Goal: Transaction & Acquisition: Purchase product/service

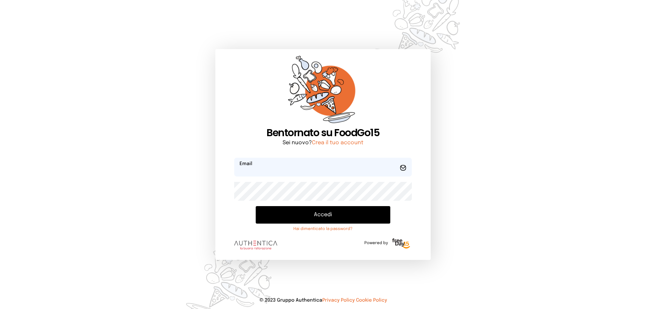
type input "**********"
click at [333, 221] on button "Accedi" at bounding box center [323, 214] width 135 height 17
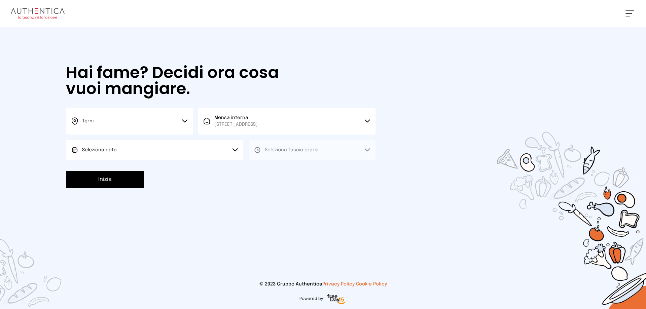
click at [140, 154] on button "Seleziona data" at bounding box center [154, 150] width 177 height 20
click at [138, 169] on li "[DATE], [DATE]" at bounding box center [154, 168] width 177 height 17
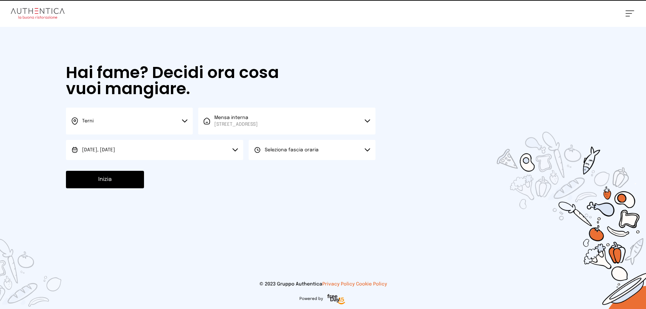
click at [301, 158] on button "Seleziona fascia oraria" at bounding box center [312, 150] width 127 height 20
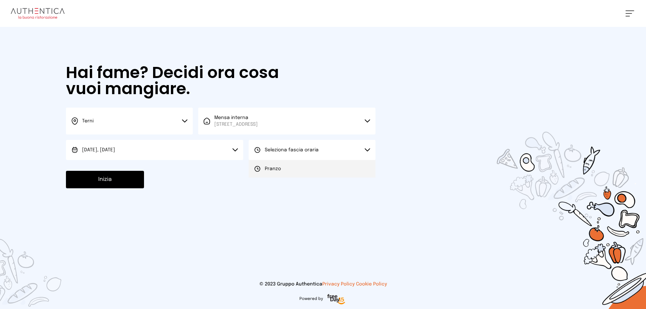
click at [302, 166] on li "Pranzo" at bounding box center [312, 168] width 127 height 17
click at [88, 181] on button "Inizia" at bounding box center [105, 179] width 78 height 17
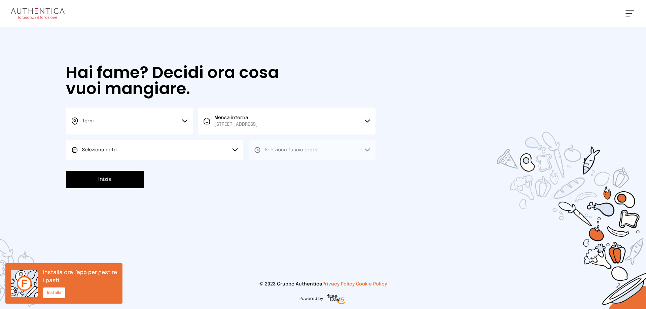
click at [212, 145] on button "Seleziona data" at bounding box center [154, 150] width 177 height 20
drag, startPoint x: 202, startPoint y: 165, endPoint x: 210, endPoint y: 161, distance: 8.8
click at [202, 165] on li "[DATE], [DATE]" at bounding box center [154, 168] width 177 height 17
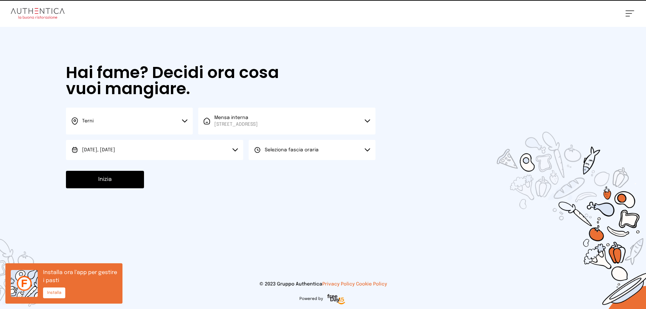
click at [277, 149] on span "Seleziona fascia oraria" at bounding box center [292, 150] width 54 height 5
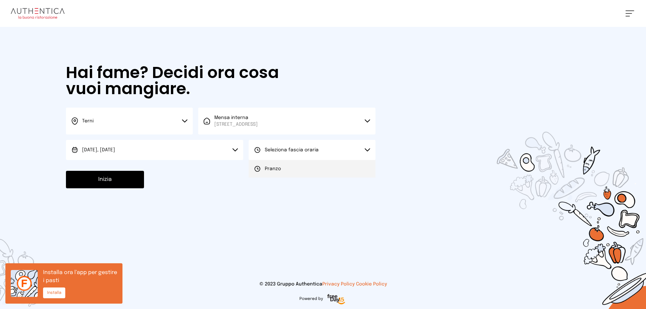
click at [274, 162] on li "Pranzo" at bounding box center [312, 168] width 127 height 17
click at [125, 180] on button "Inizia" at bounding box center [105, 179] width 78 height 17
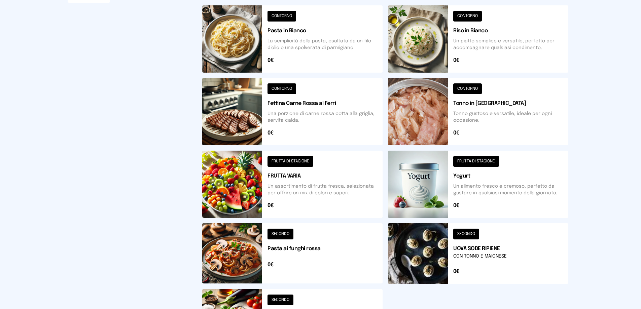
scroll to position [234, 0]
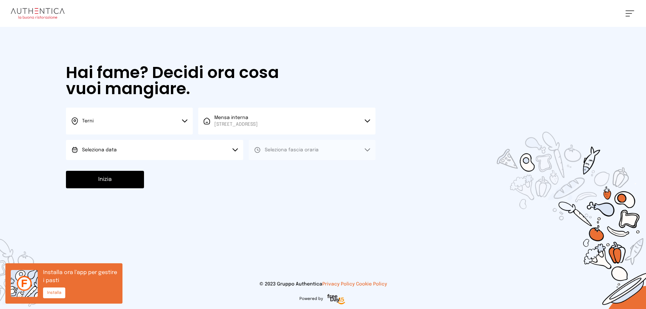
click at [221, 157] on button "Seleziona data" at bounding box center [154, 150] width 177 height 20
click at [220, 163] on li "[DATE], [DATE]" at bounding box center [154, 168] width 177 height 17
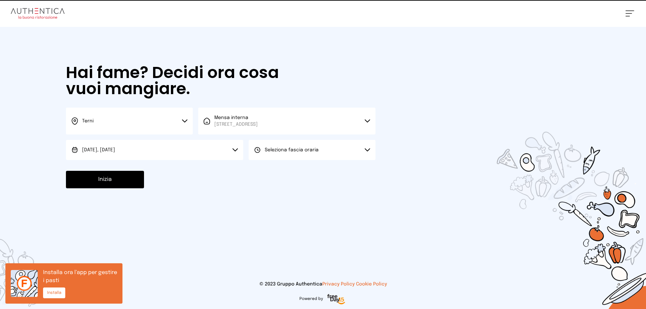
click at [280, 151] on span "Seleziona fascia oraria" at bounding box center [292, 150] width 54 height 5
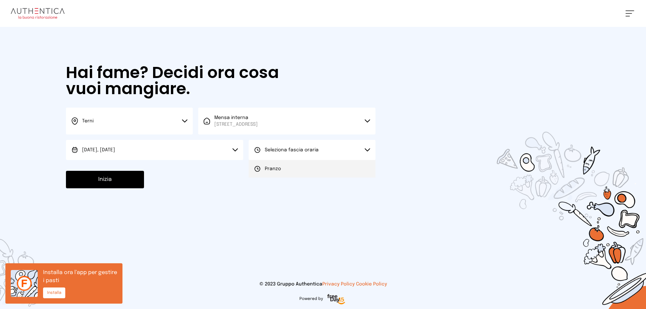
click at [279, 164] on li "Pranzo" at bounding box center [312, 168] width 127 height 17
click at [136, 179] on button "Inizia" at bounding box center [105, 179] width 78 height 17
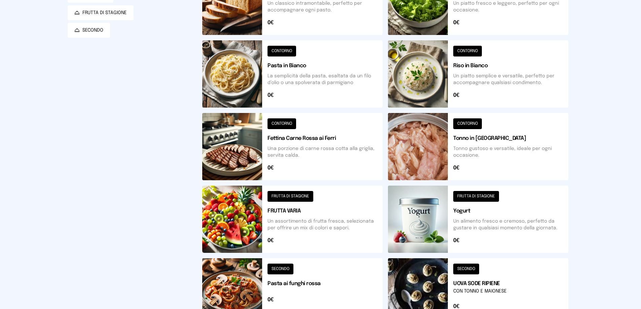
scroll to position [234, 0]
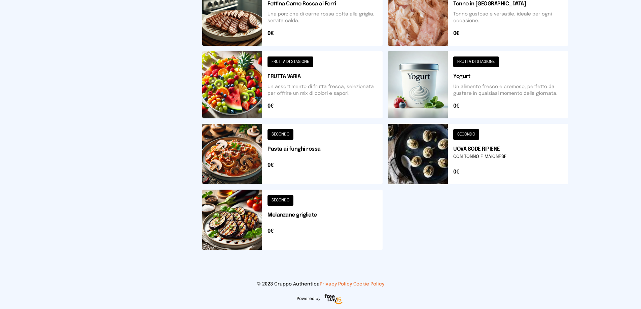
click at [529, 83] on button at bounding box center [478, 84] width 180 height 67
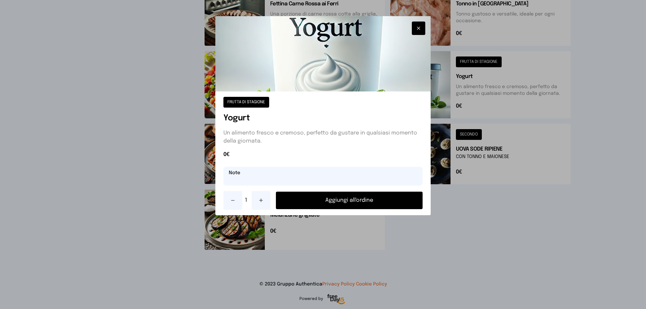
click at [332, 172] on input "text" at bounding box center [322, 176] width 199 height 19
click at [254, 204] on button at bounding box center [261, 200] width 19 height 19
click at [270, 186] on div "FRUTTA DI STAGIONE Yogurt Un alimento fresco e cremoso, perfetto da gustare in …" at bounding box center [322, 153] width 215 height 124
click at [278, 181] on input "text" at bounding box center [322, 176] width 199 height 19
type input "**********"
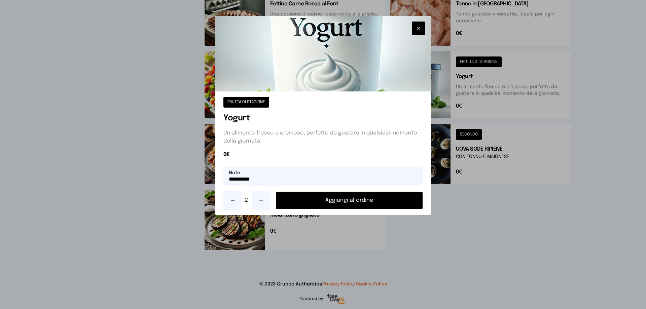
click at [331, 202] on button "Aggiungi all'ordine" at bounding box center [349, 200] width 147 height 17
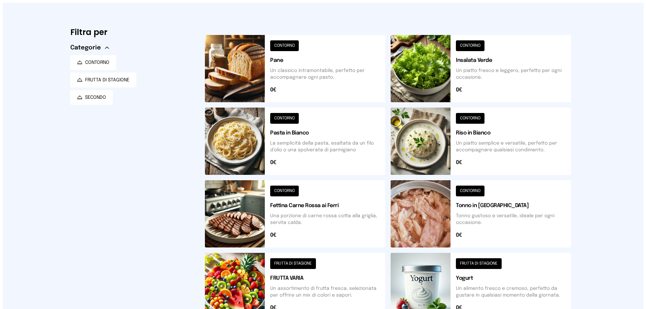
scroll to position [0, 0]
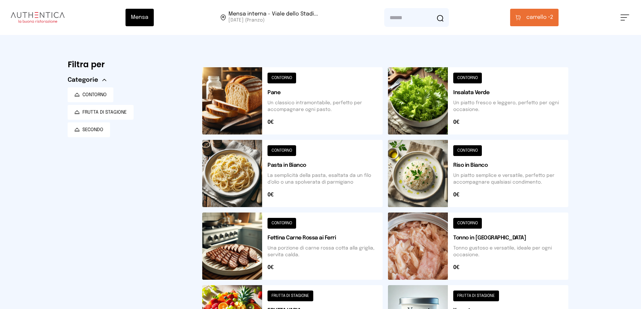
click at [556, 21] on button "carrello • 2" at bounding box center [534, 17] width 48 height 17
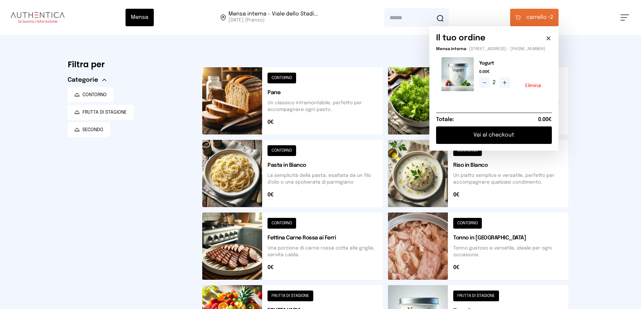
click at [531, 139] on button "Vai al checkout" at bounding box center [494, 134] width 116 height 17
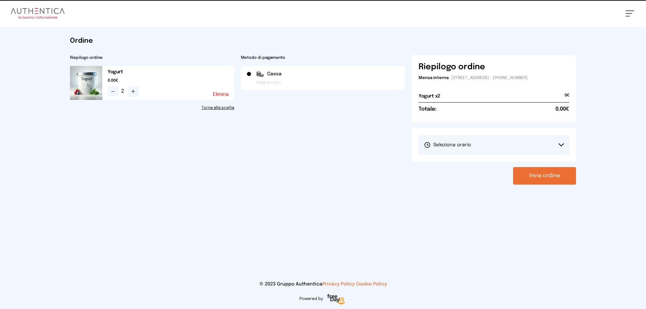
click at [534, 136] on button "Seleziona orario" at bounding box center [493, 145] width 151 height 20
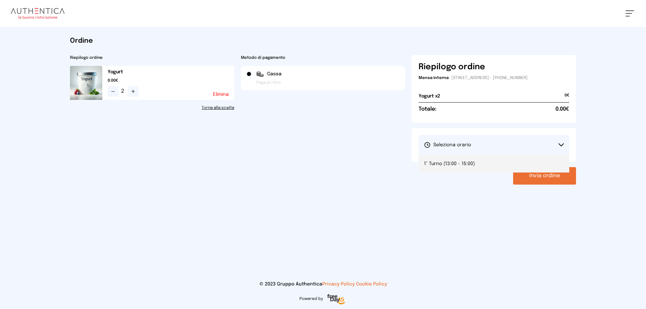
click at [475, 165] on li "1° Turno (13:00 - 15:00)" at bounding box center [493, 163] width 151 height 17
click at [556, 170] on button "Invia ordine" at bounding box center [544, 175] width 63 height 17
